Goal: Information Seeking & Learning: Learn about a topic

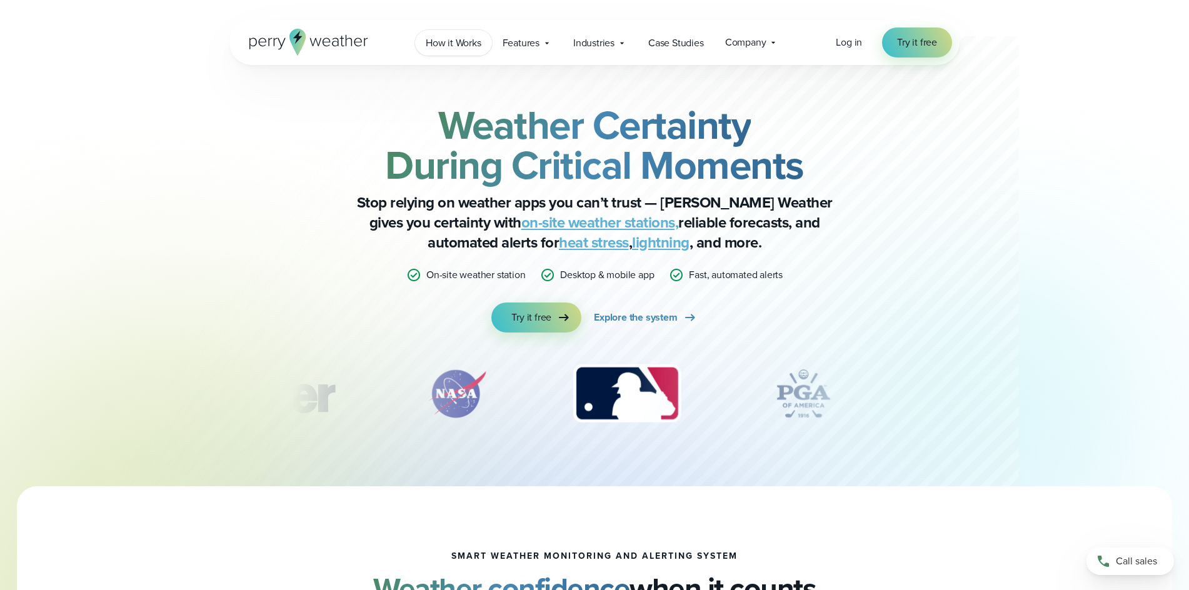
click at [458, 45] on span "How it Works" at bounding box center [454, 43] width 56 height 15
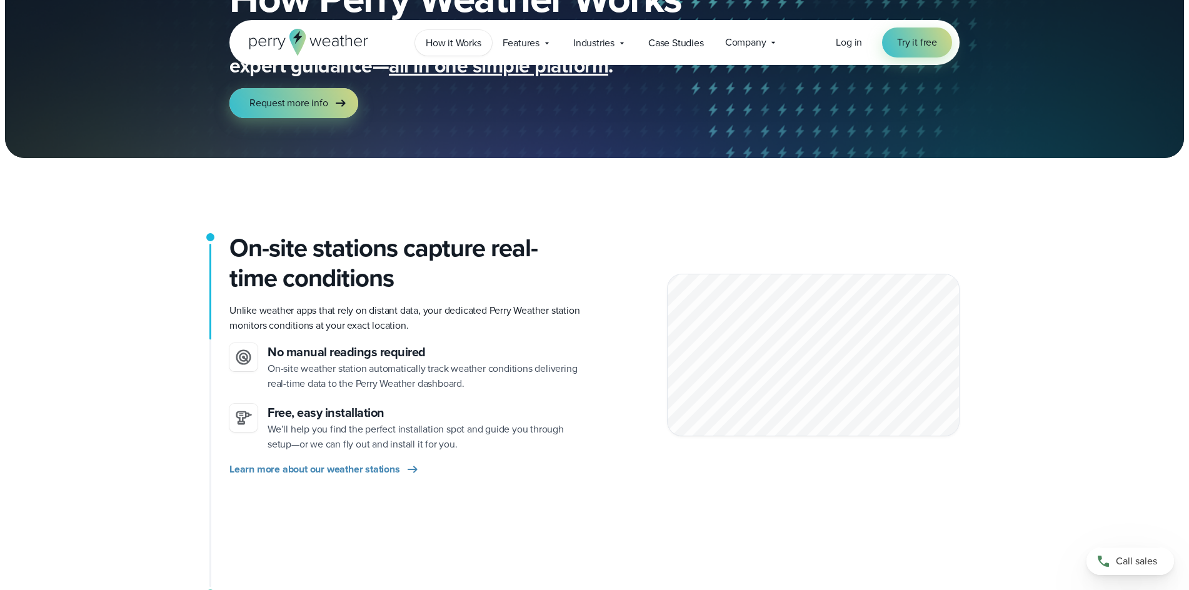
scroll to position [125, 0]
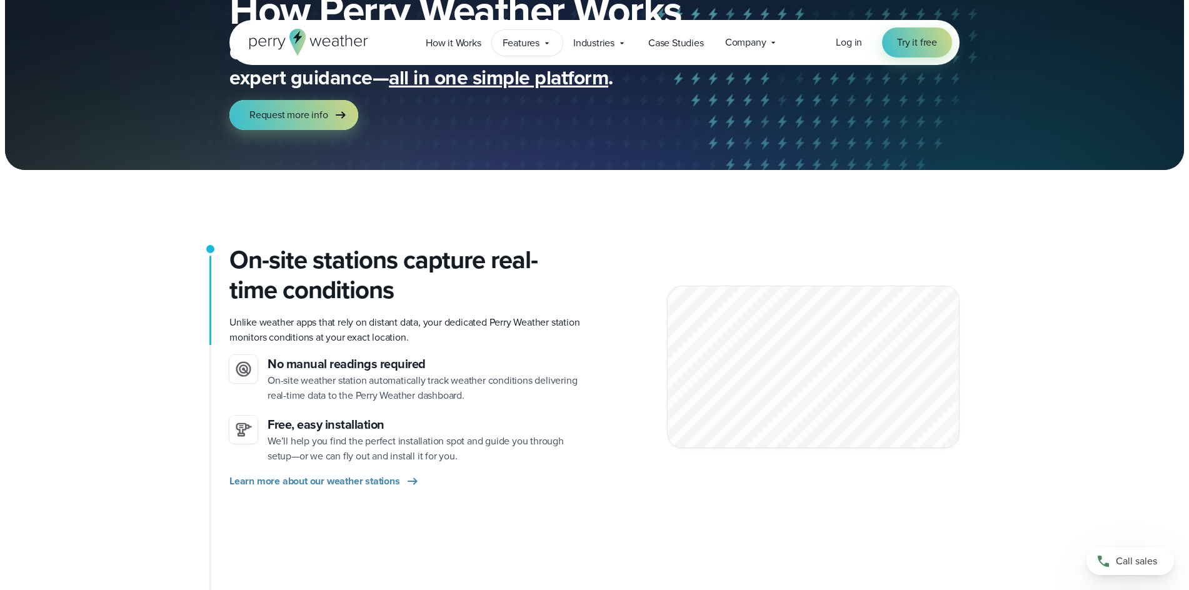
click at [529, 37] on span "Features" at bounding box center [521, 43] width 37 height 15
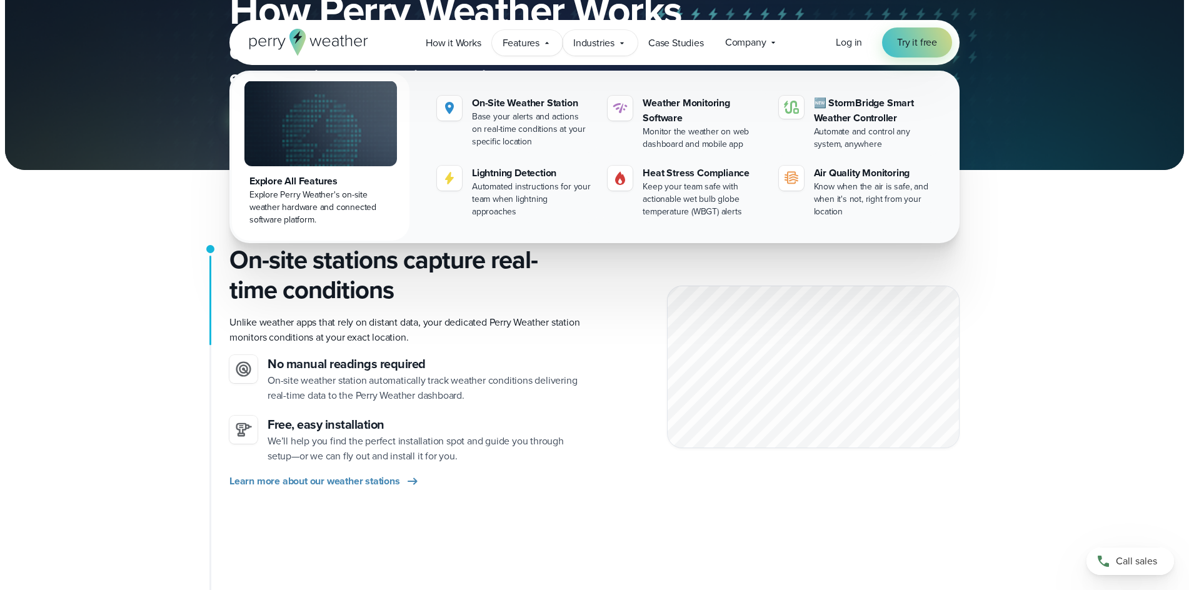
click at [607, 49] on span "Industries" at bounding box center [593, 43] width 41 height 15
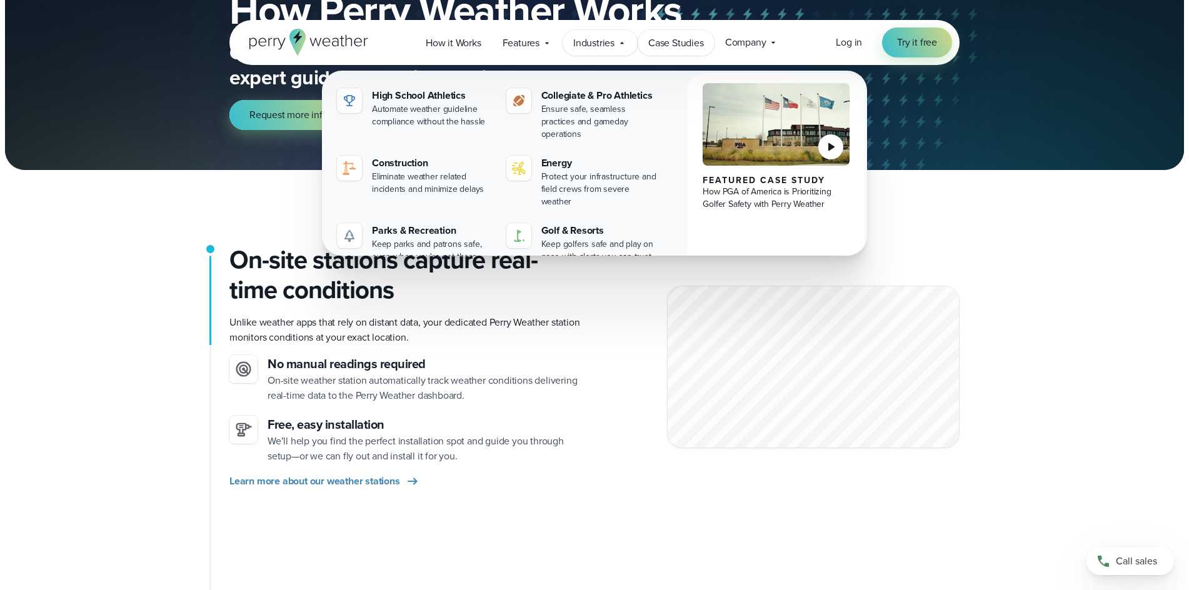
click at [688, 43] on span "Case Studies" at bounding box center [676, 43] width 56 height 15
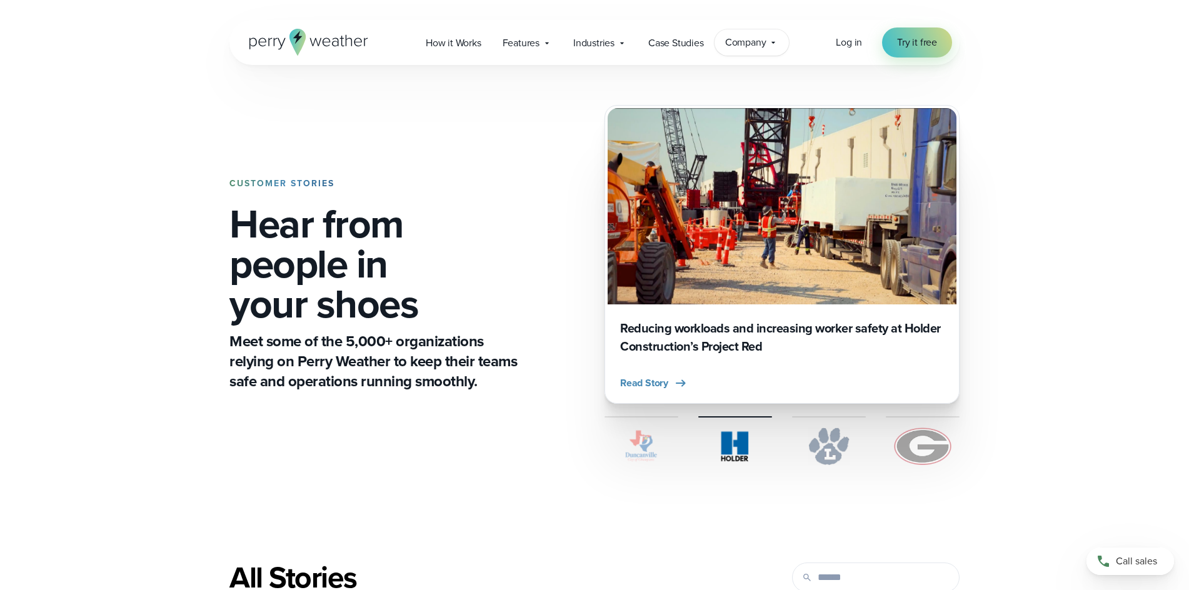
click at [743, 41] on span "Company" at bounding box center [745, 42] width 41 height 15
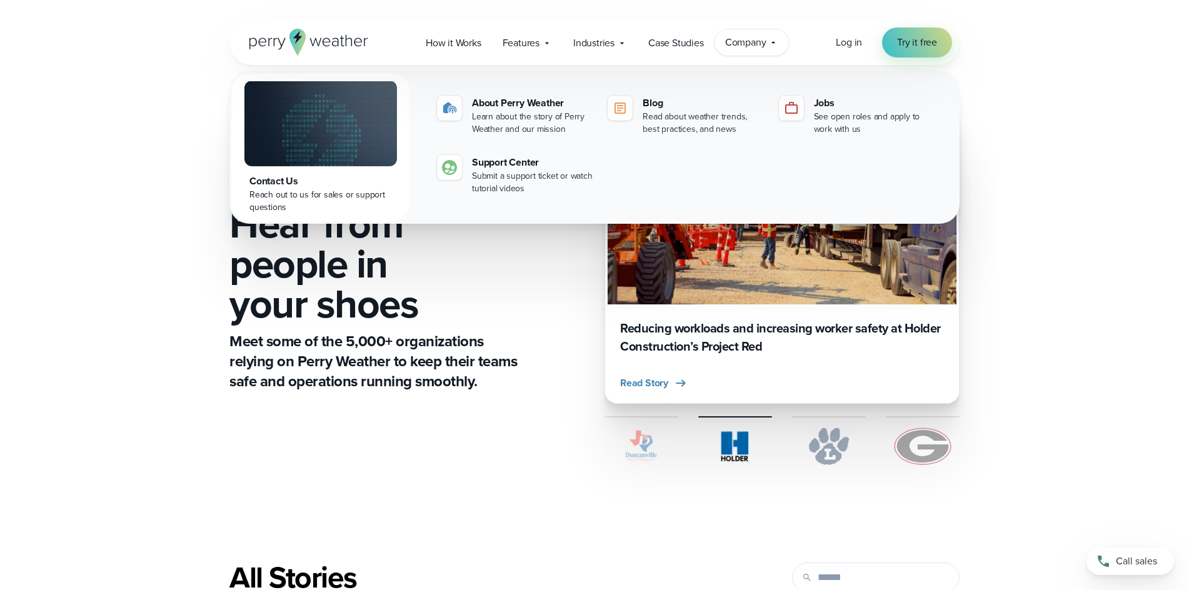
click at [1067, 148] on div "CUSTOMER STORIES Hear from people in your shoes Meet some of the 5,000+ organiz…" at bounding box center [594, 252] width 1189 height 505
